Goal: Information Seeking & Learning: Learn about a topic

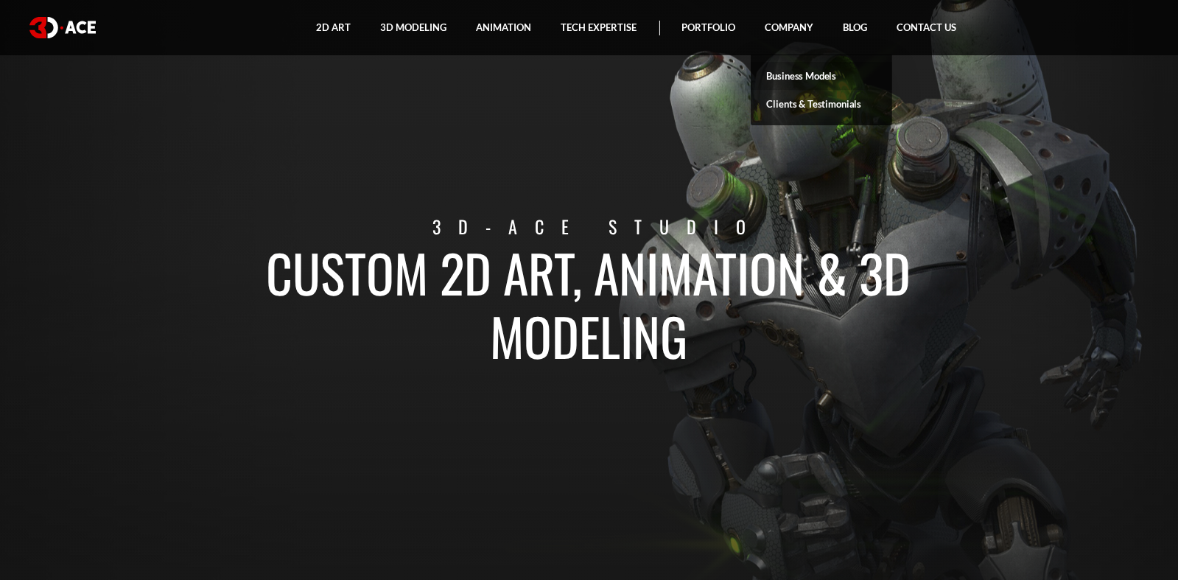
click at [821, 71] on link "Business Models" at bounding box center [821, 76] width 141 height 28
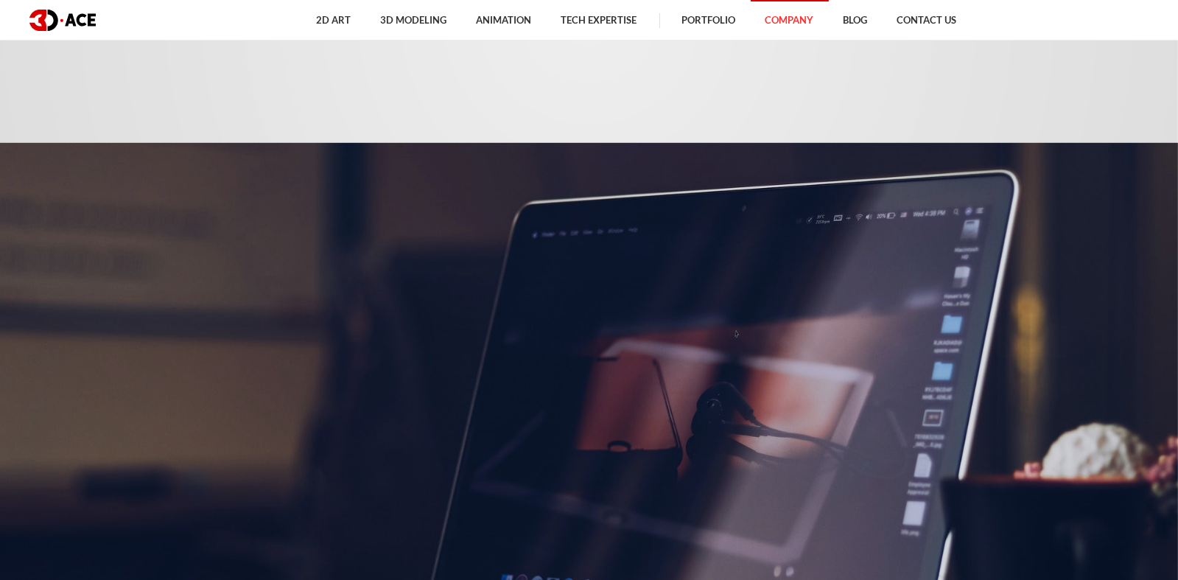
scroll to position [442, 0]
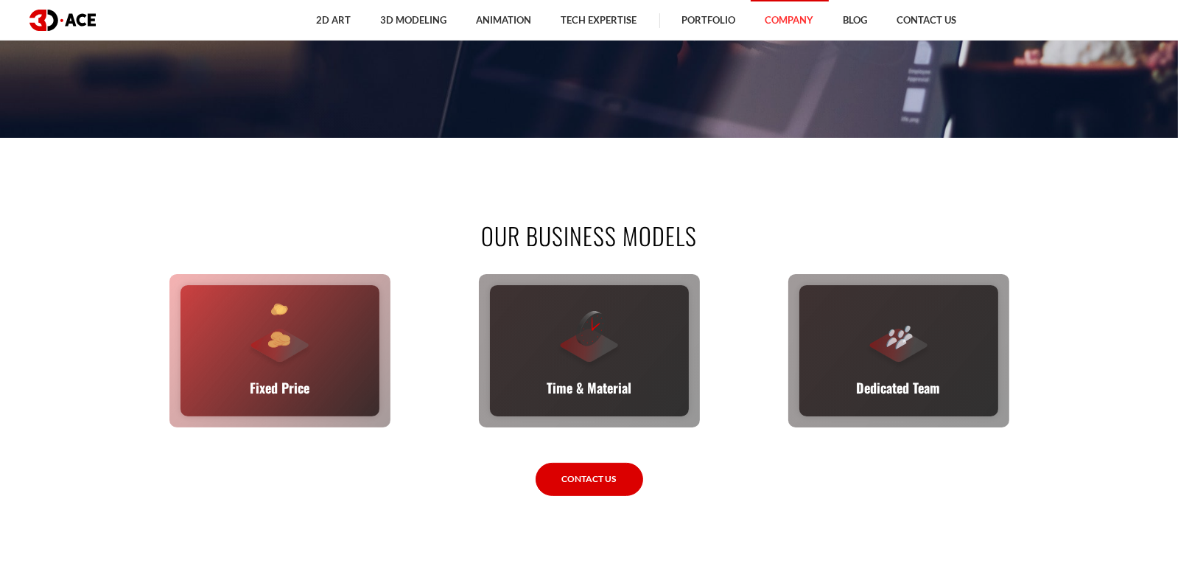
click at [317, 345] on div "Fixed Price You set the budget, we stick to it. The full scope, requirements, t…" at bounding box center [279, 350] width 199 height 131
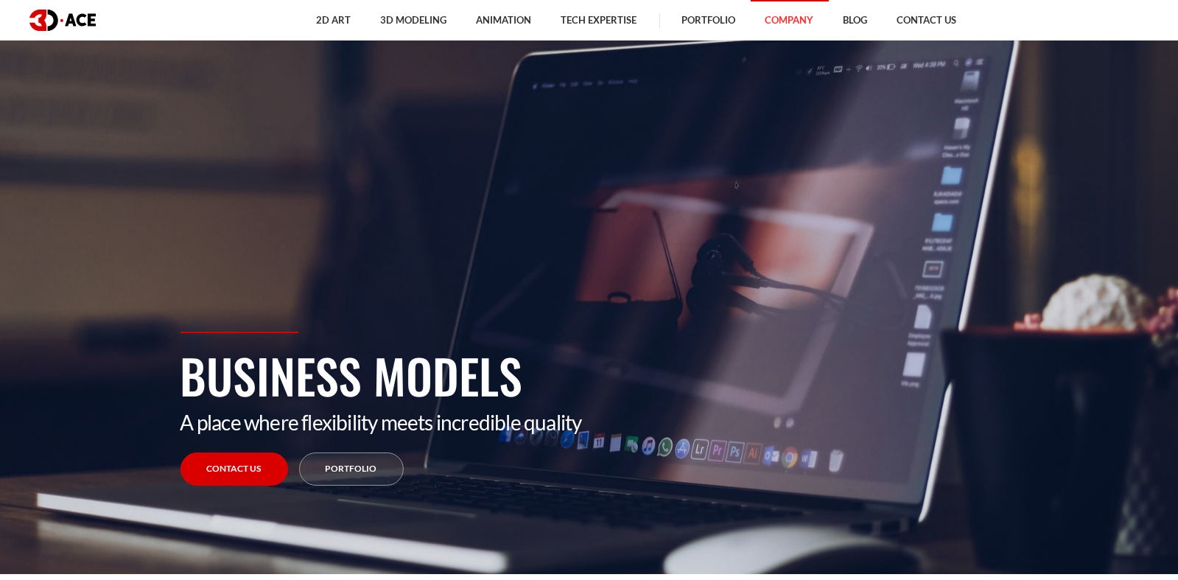
scroll to position [0, 0]
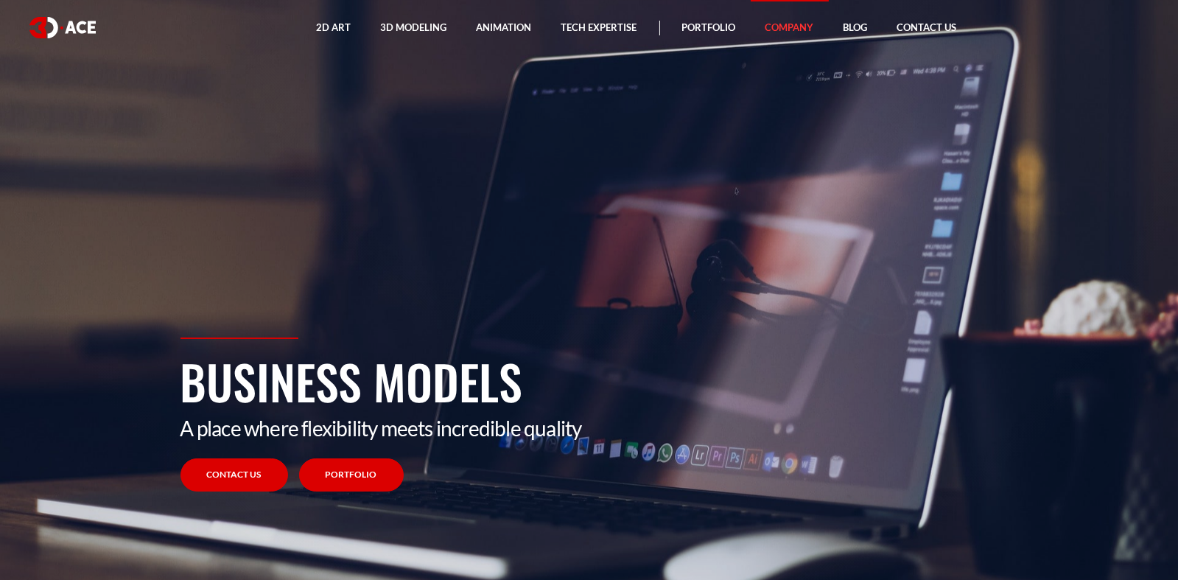
click at [354, 467] on link "Portfolio" at bounding box center [351, 474] width 105 height 33
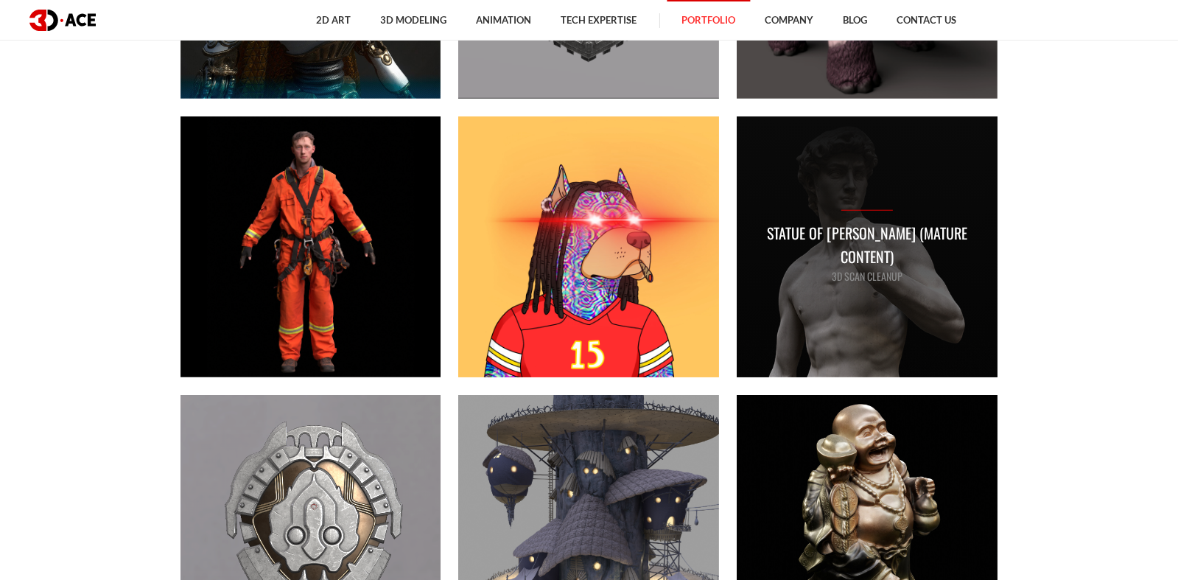
scroll to position [1841, 0]
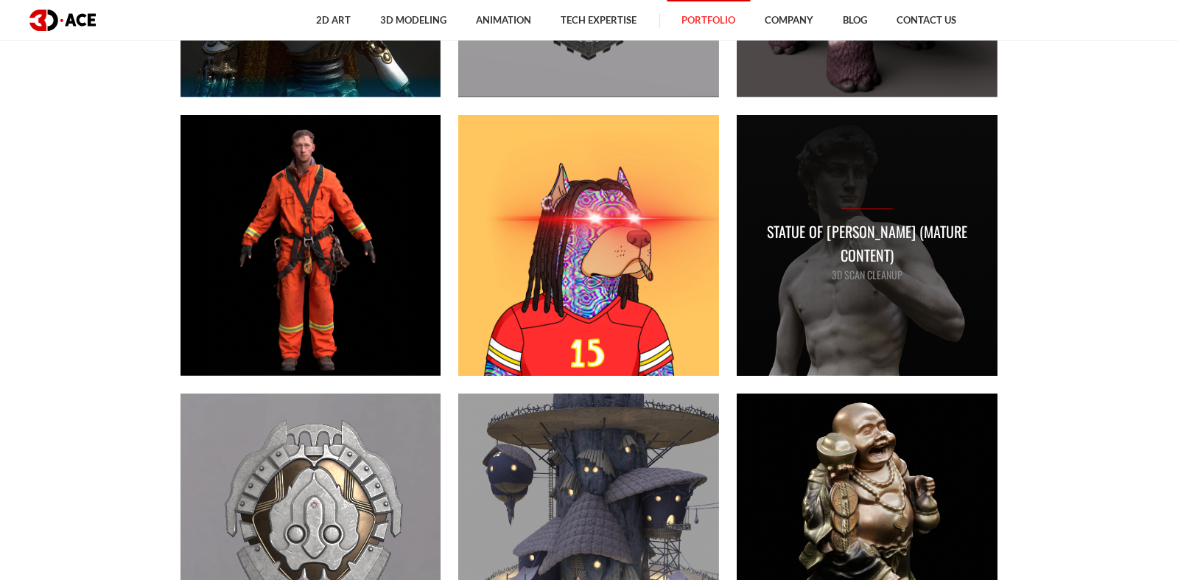
click at [921, 296] on div "Statue Of [PERSON_NAME] (Mature Content) 3D Scan Cleanup" at bounding box center [867, 245] width 261 height 261
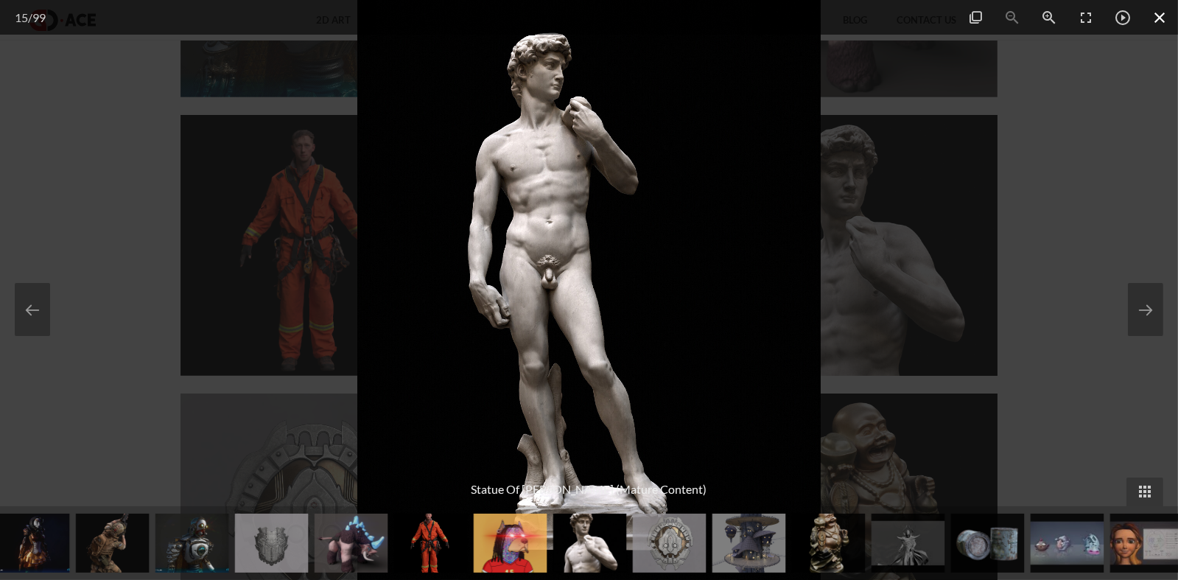
click at [1159, 13] on span at bounding box center [1159, 17] width 37 height 35
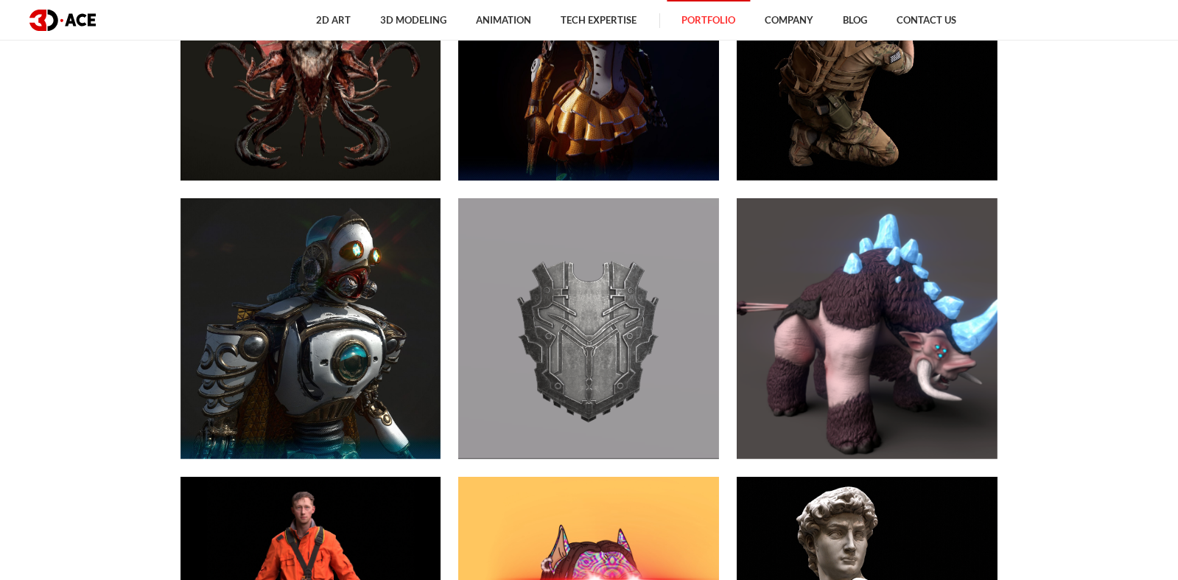
scroll to position [1472, 0]
